Goal: Information Seeking & Learning: Learn about a topic

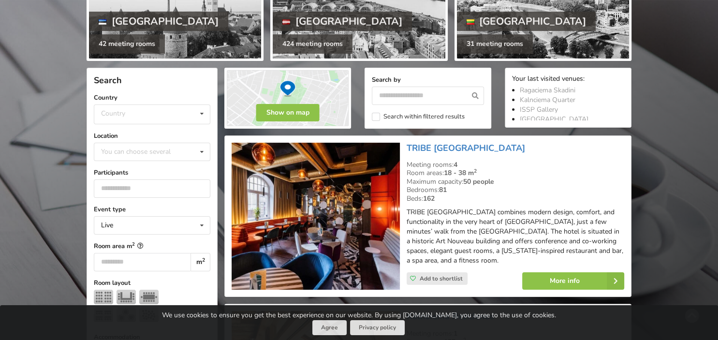
scroll to position [153, 0]
click at [203, 114] on icon at bounding box center [202, 114] width 14 height 18
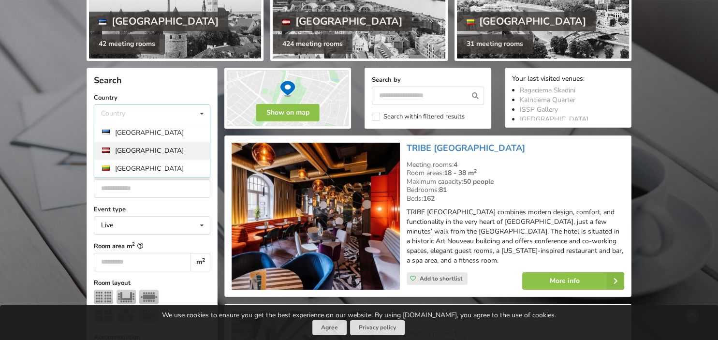
click at [178, 151] on div "[GEOGRAPHIC_DATA]" at bounding box center [152, 151] width 116 height 18
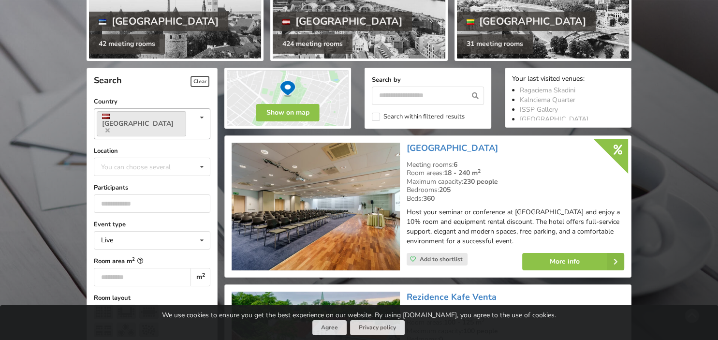
scroll to position [217, 0]
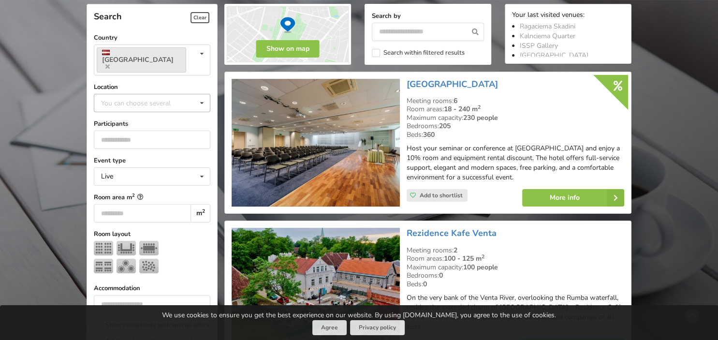
click at [200, 94] on icon at bounding box center [202, 103] width 14 height 18
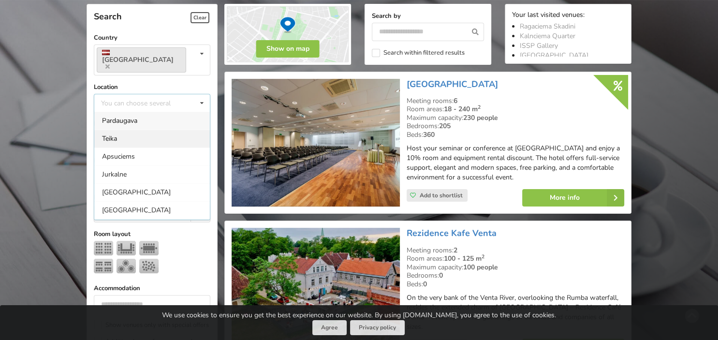
click at [162, 130] on div "Teika" at bounding box center [152, 139] width 116 height 18
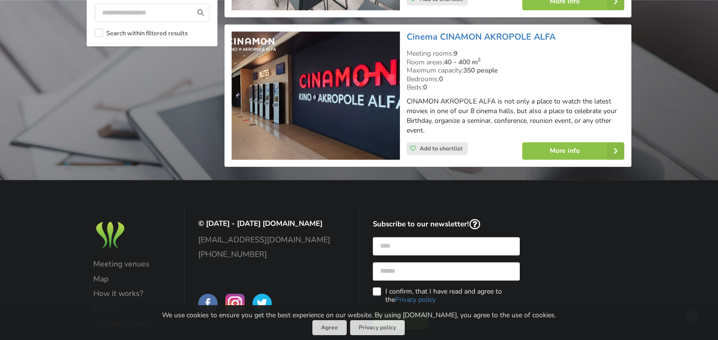
scroll to position [982, 0]
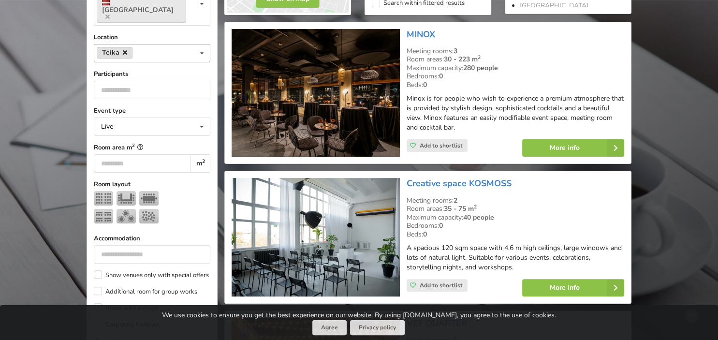
click at [125, 49] on icon at bounding box center [125, 52] width 4 height 6
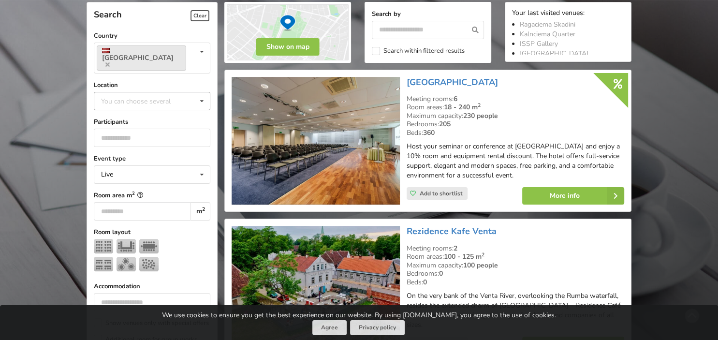
scroll to position [217, 0]
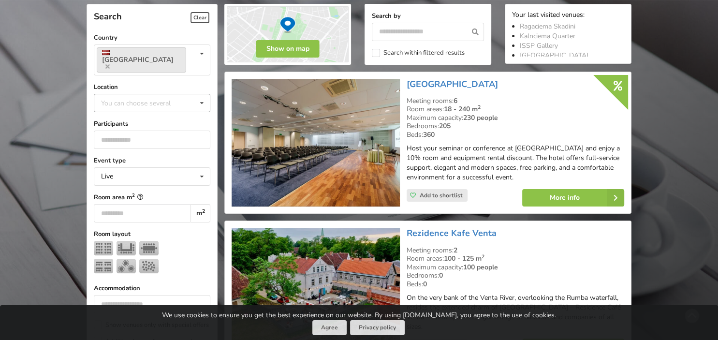
click at [204, 94] on icon at bounding box center [202, 103] width 14 height 18
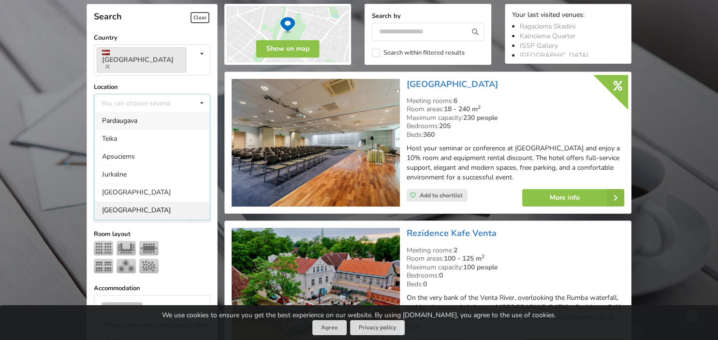
click at [133, 201] on div "[GEOGRAPHIC_DATA]" at bounding box center [152, 210] width 116 height 18
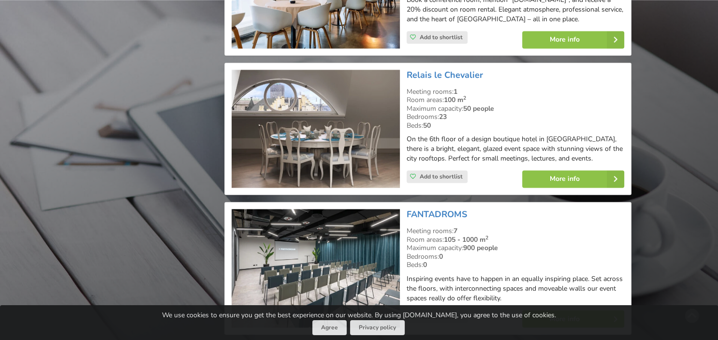
scroll to position [1493, 0]
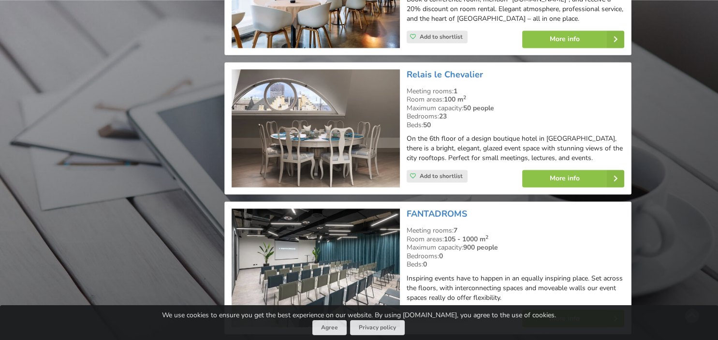
click at [330, 148] on img at bounding box center [316, 128] width 168 height 119
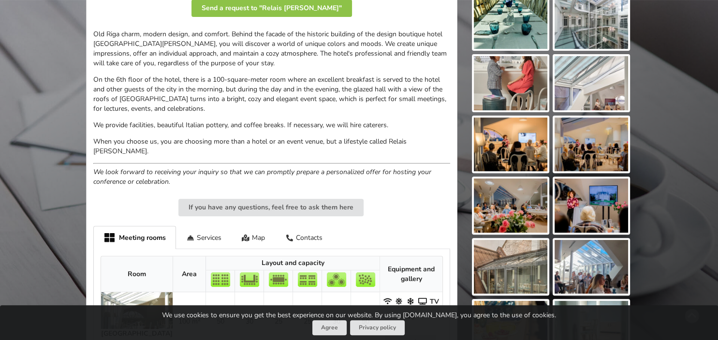
scroll to position [305, 0]
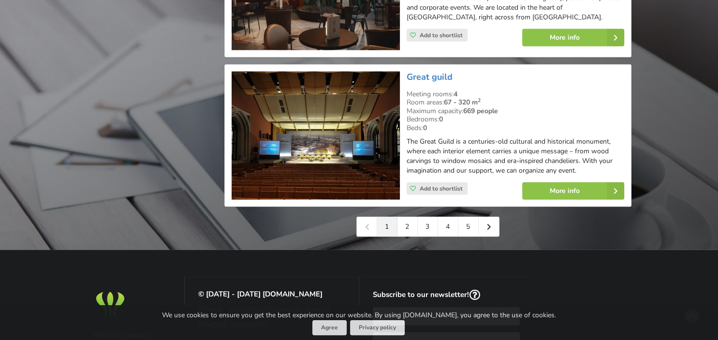
scroll to position [2208, 0]
click at [407, 227] on link "2" at bounding box center [408, 226] width 20 height 19
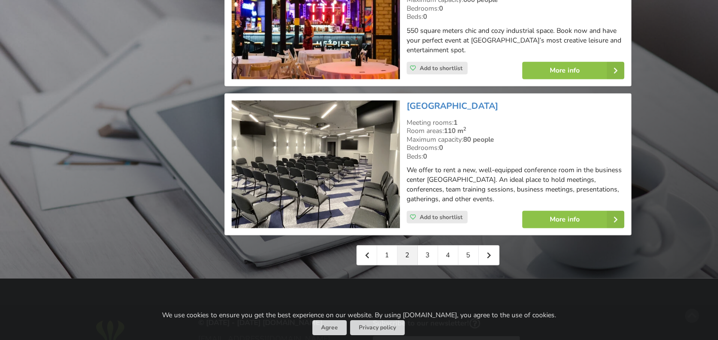
scroll to position [2247, 0]
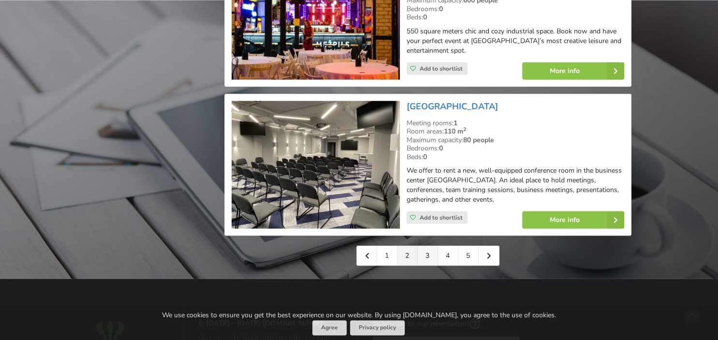
click at [430, 246] on link "3" at bounding box center [428, 255] width 20 height 19
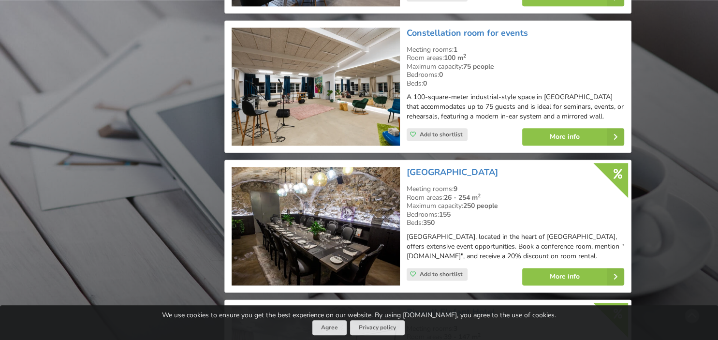
scroll to position [1122, 0]
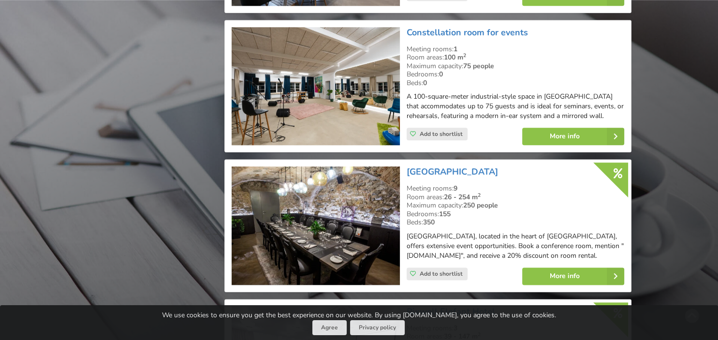
click at [332, 93] on img at bounding box center [316, 86] width 168 height 119
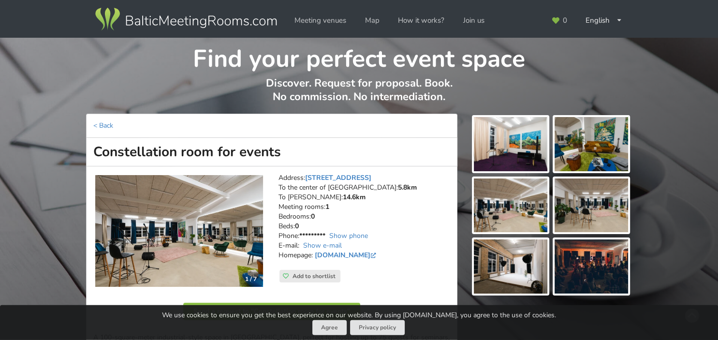
click at [525, 154] on img at bounding box center [511, 144] width 74 height 54
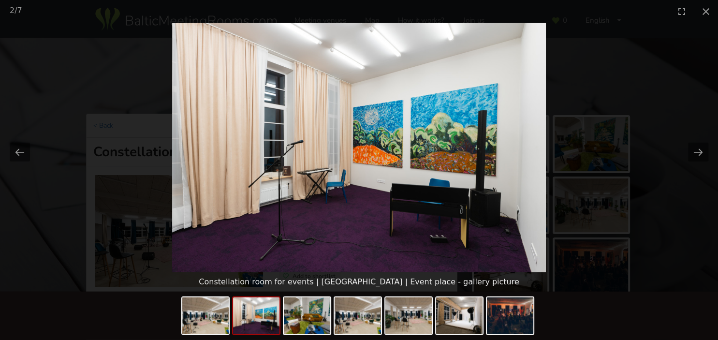
click at [598, 166] on picture at bounding box center [359, 148] width 718 height 250
click at [697, 152] on button "Next slide" at bounding box center [698, 152] width 20 height 19
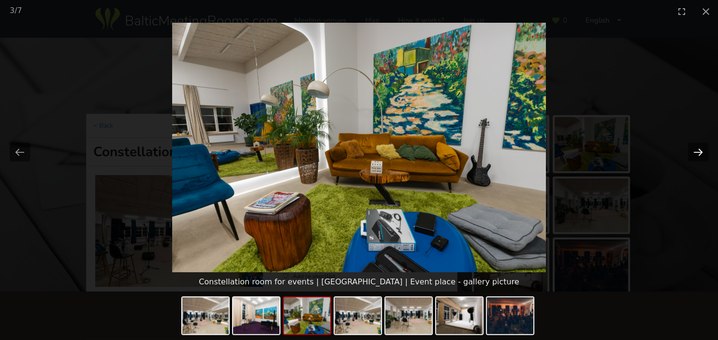
click at [697, 152] on button "Next slide" at bounding box center [698, 152] width 20 height 19
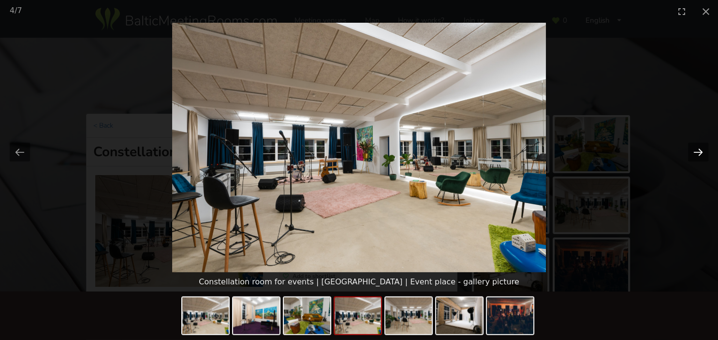
click at [697, 152] on button "Next slide" at bounding box center [698, 152] width 20 height 19
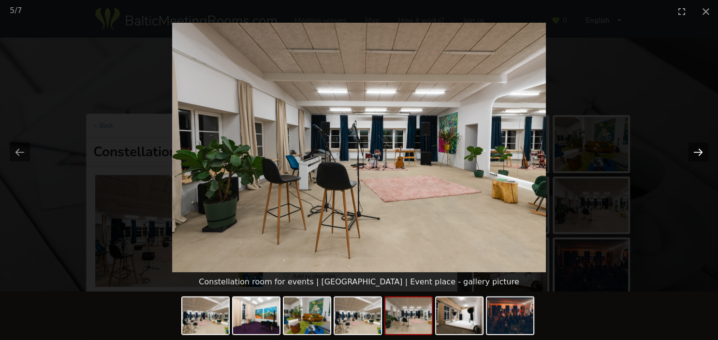
click at [697, 152] on button "Next slide" at bounding box center [698, 152] width 20 height 19
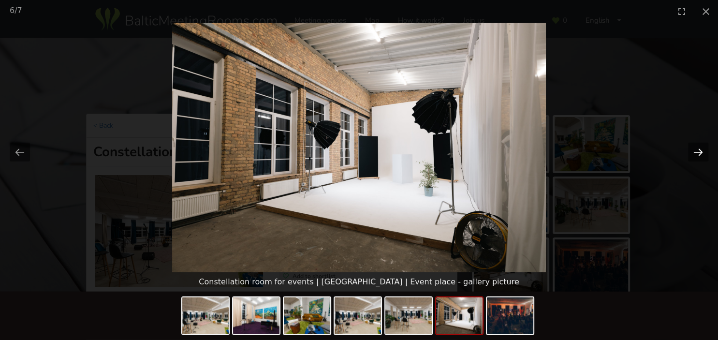
click at [697, 153] on button "Next slide" at bounding box center [698, 152] width 20 height 19
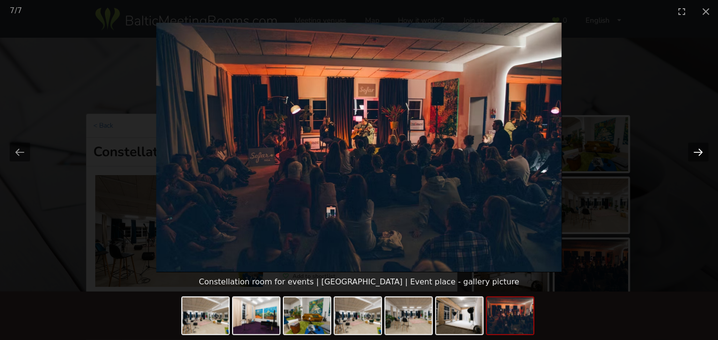
click at [697, 153] on button "Next slide" at bounding box center [698, 152] width 20 height 19
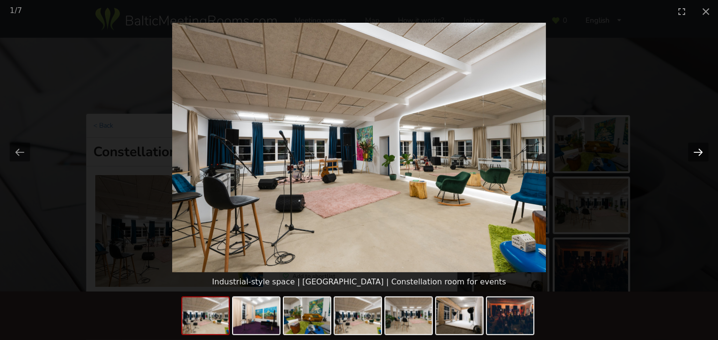
click at [697, 153] on button "Next slide" at bounding box center [698, 152] width 20 height 19
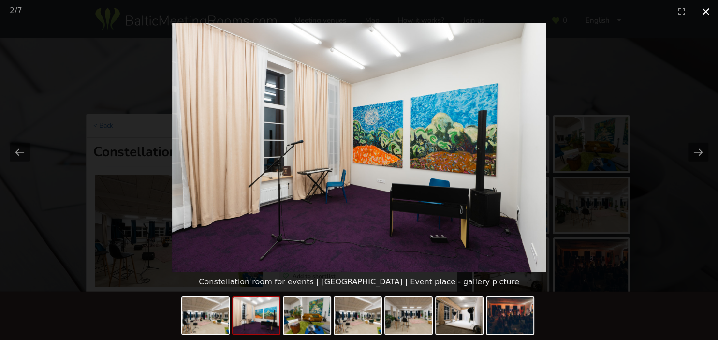
click at [707, 11] on button "Close gallery" at bounding box center [706, 11] width 24 height 23
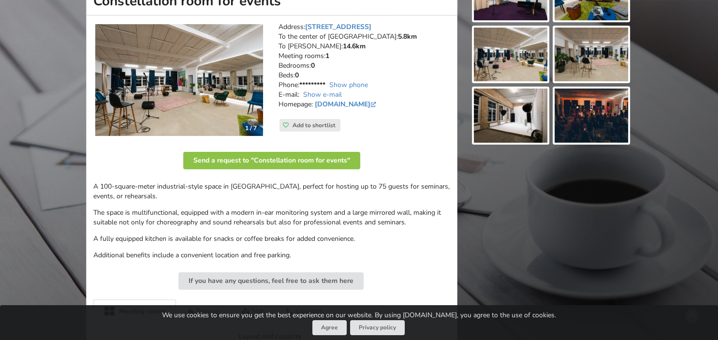
scroll to position [153, 0]
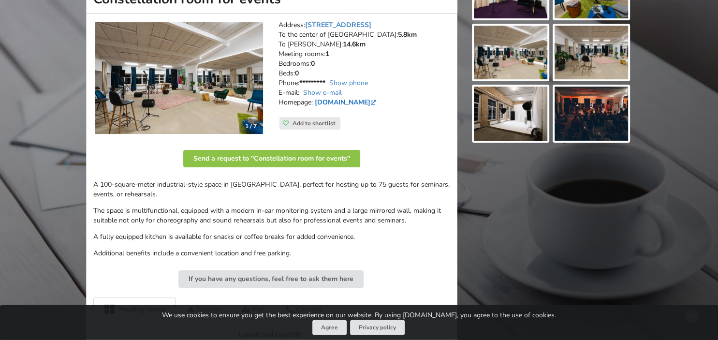
click at [353, 103] on link "www.bluebubble.lv" at bounding box center [346, 102] width 63 height 9
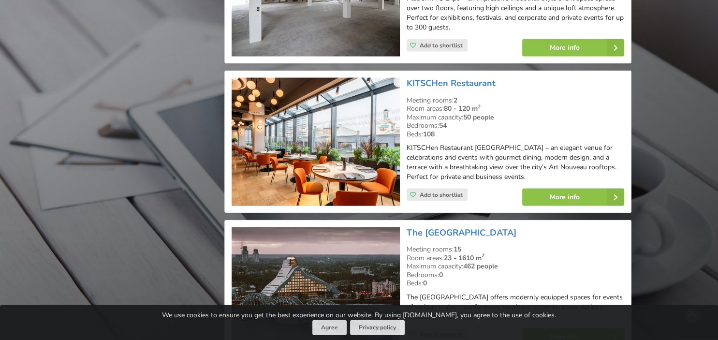
scroll to position [1938, 0]
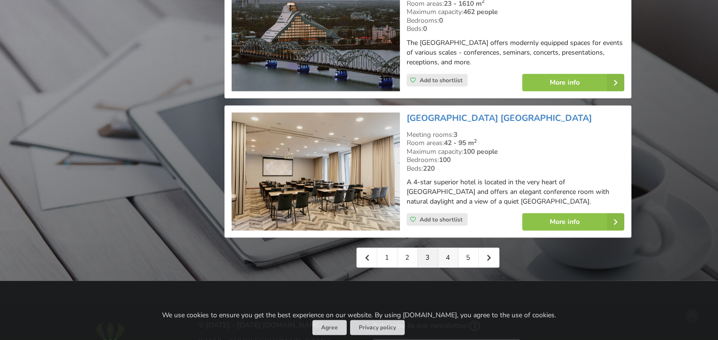
click at [449, 248] on link "4" at bounding box center [448, 257] width 20 height 19
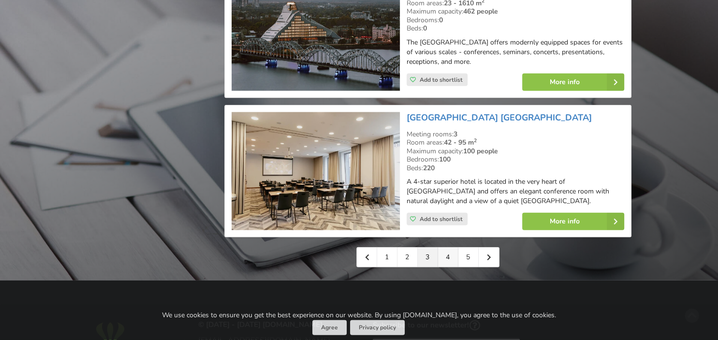
scroll to position [2192, 0]
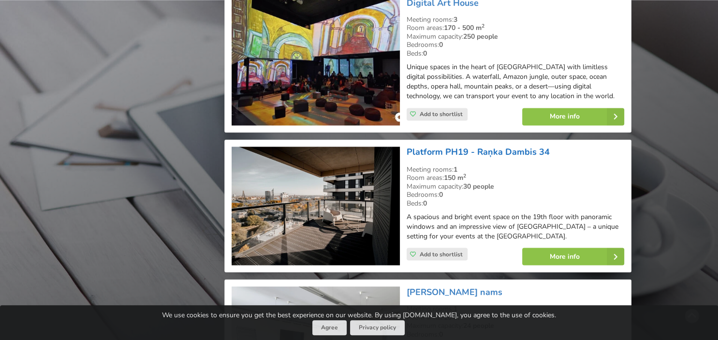
scroll to position [1634, 0]
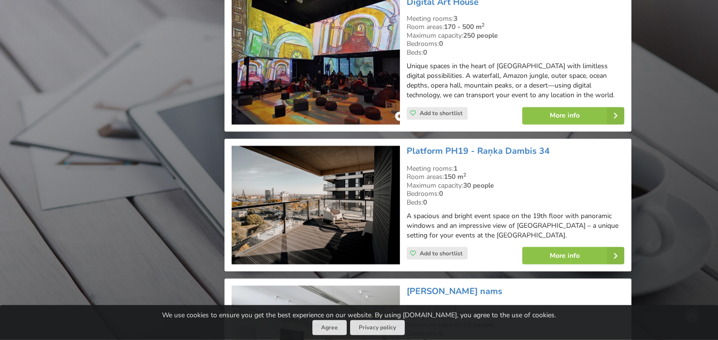
click at [314, 169] on img at bounding box center [316, 205] width 168 height 119
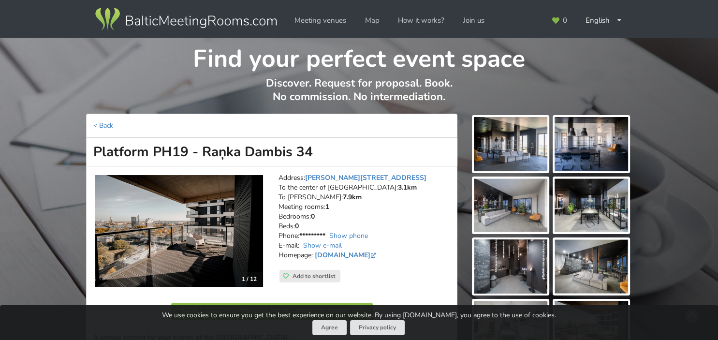
click at [525, 149] on img at bounding box center [511, 144] width 74 height 54
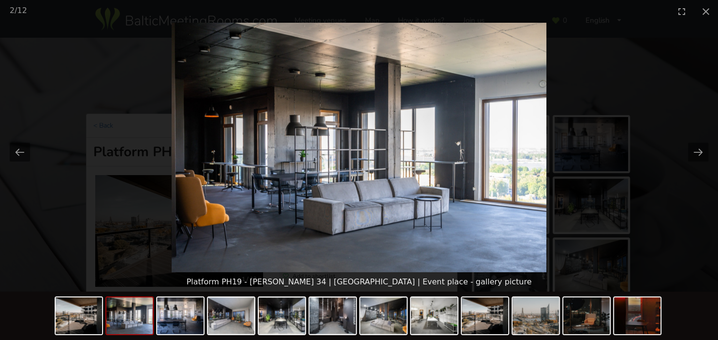
click at [676, 158] on picture at bounding box center [359, 148] width 718 height 250
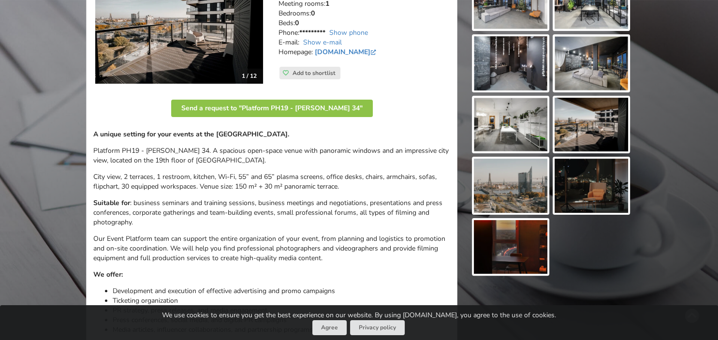
scroll to position [204, 0]
click at [359, 50] on link "[DOMAIN_NAME]" at bounding box center [346, 51] width 63 height 9
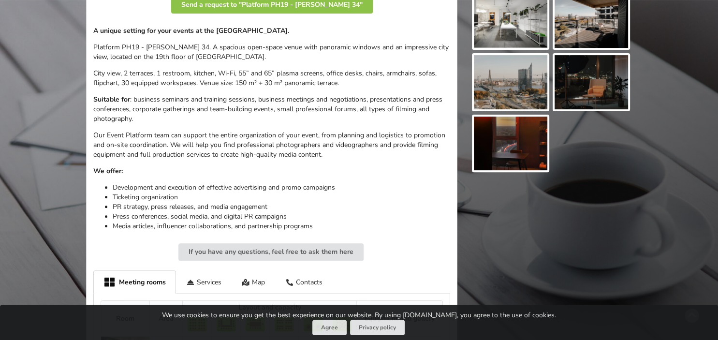
scroll to position [306, 0]
click at [516, 31] on img at bounding box center [511, 22] width 74 height 54
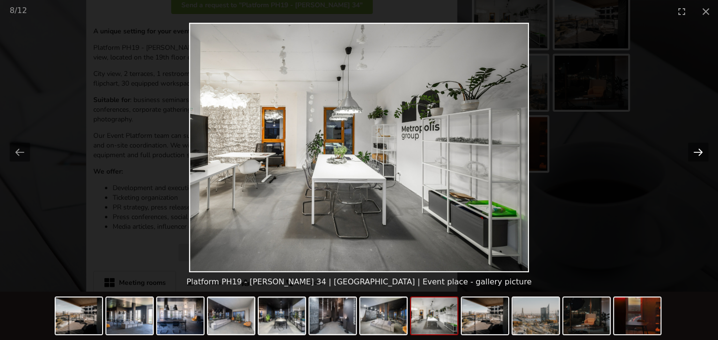
click at [701, 154] on button "Next slide" at bounding box center [698, 152] width 20 height 19
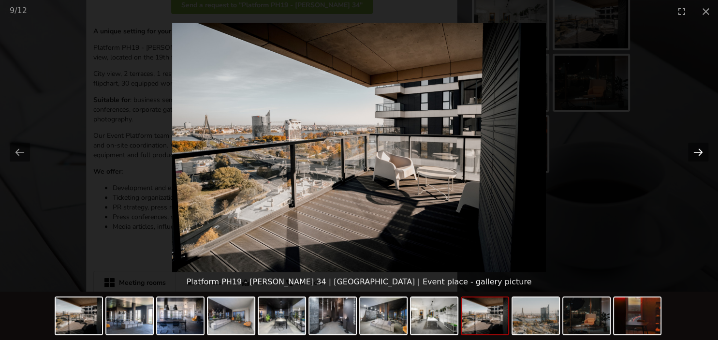
click at [701, 154] on button "Next slide" at bounding box center [698, 152] width 20 height 19
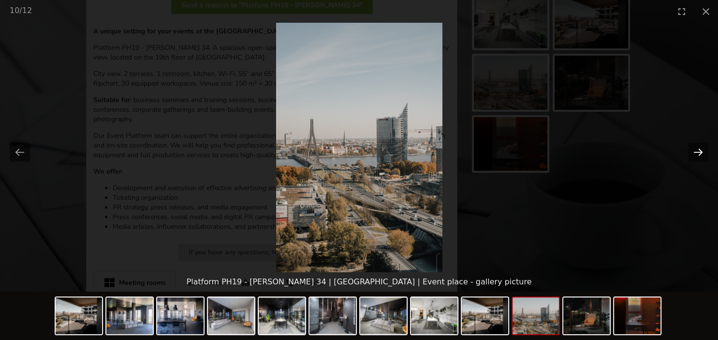
click at [701, 154] on button "Next slide" at bounding box center [698, 152] width 20 height 19
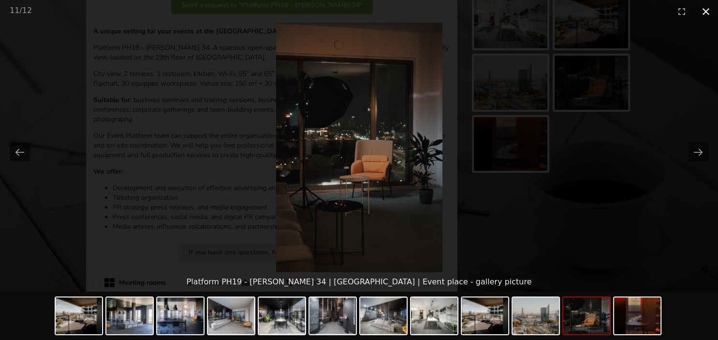
click at [707, 11] on button "Close gallery" at bounding box center [706, 11] width 24 height 23
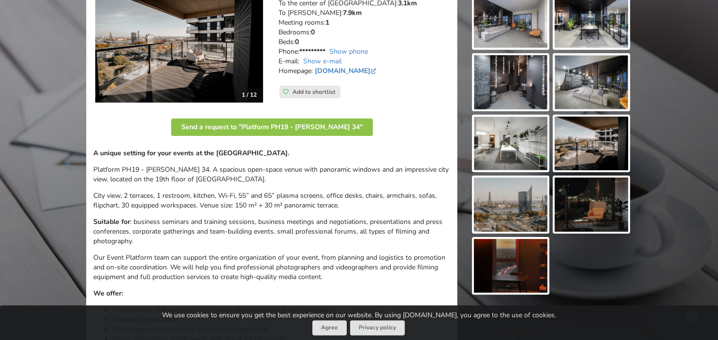
scroll to position [42, 0]
